Goal: Navigation & Orientation: Find specific page/section

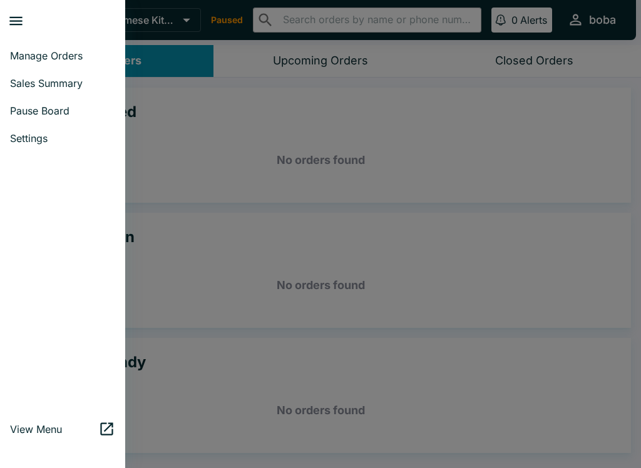
click at [25, 89] on span "Sales Summary" at bounding box center [62, 83] width 105 height 13
select select "03:00"
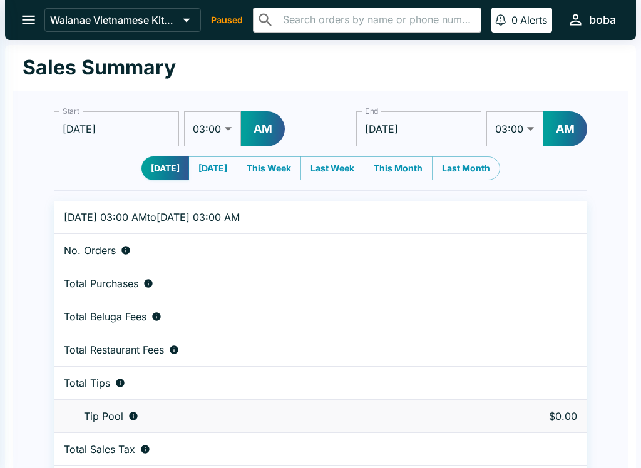
click at [17, 9] on button "open drawer" at bounding box center [29, 20] width 32 height 32
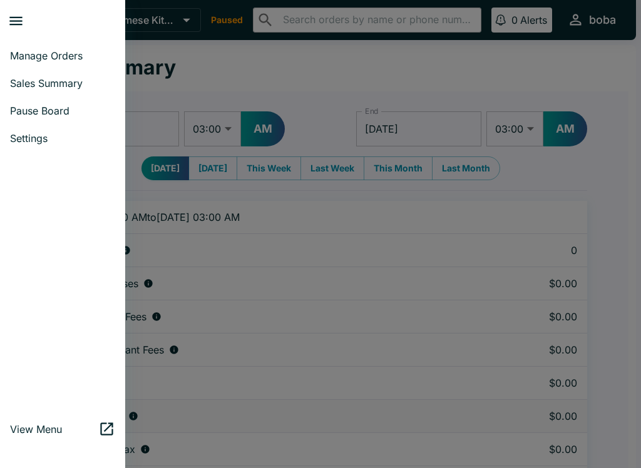
click at [27, 20] on button "close drawer" at bounding box center [16, 21] width 32 height 32
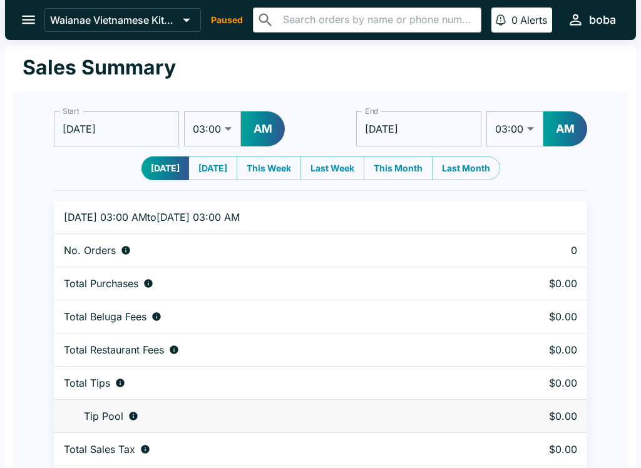
click at [13, 18] on button "open drawer" at bounding box center [29, 20] width 32 height 32
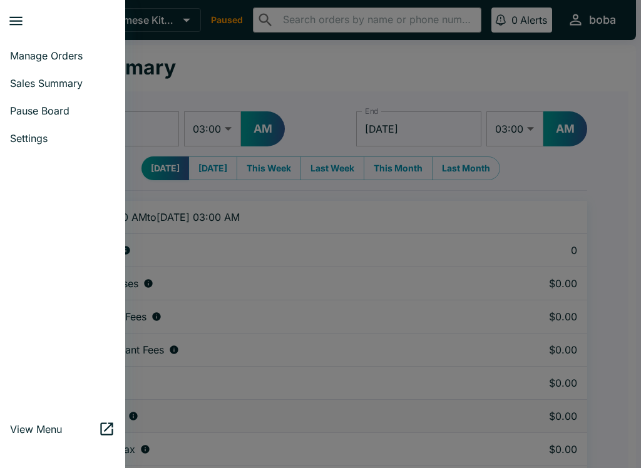
click at [23, 48] on link "Manage Orders" at bounding box center [62, 56] width 125 height 28
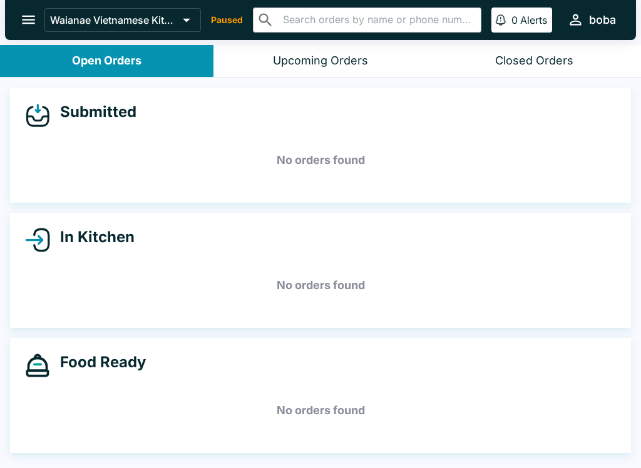
click at [16, 12] on button "open drawer" at bounding box center [29, 20] width 32 height 32
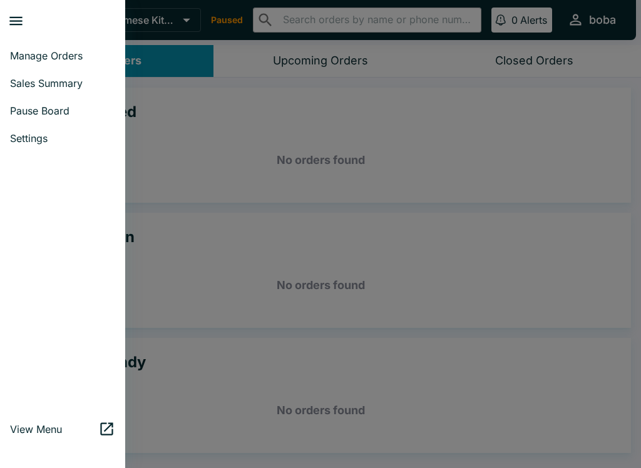
click at [29, 112] on span "Pause Board" at bounding box center [62, 111] width 105 height 13
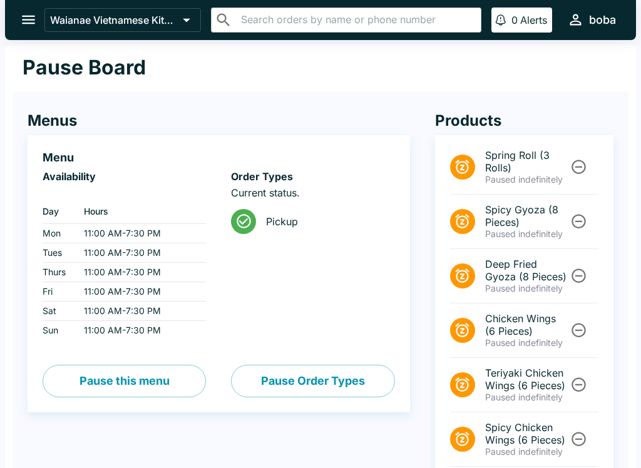
click at [20, 18] on icon "open drawer" at bounding box center [28, 19] width 17 height 17
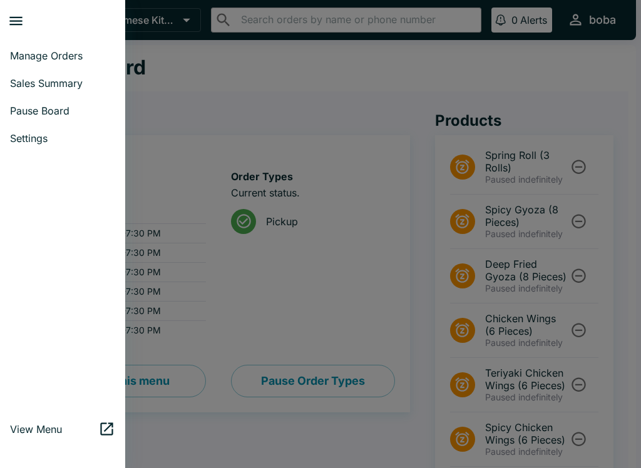
click at [35, 54] on span "Manage Orders" at bounding box center [62, 55] width 105 height 13
